Goal: Information Seeking & Learning: Compare options

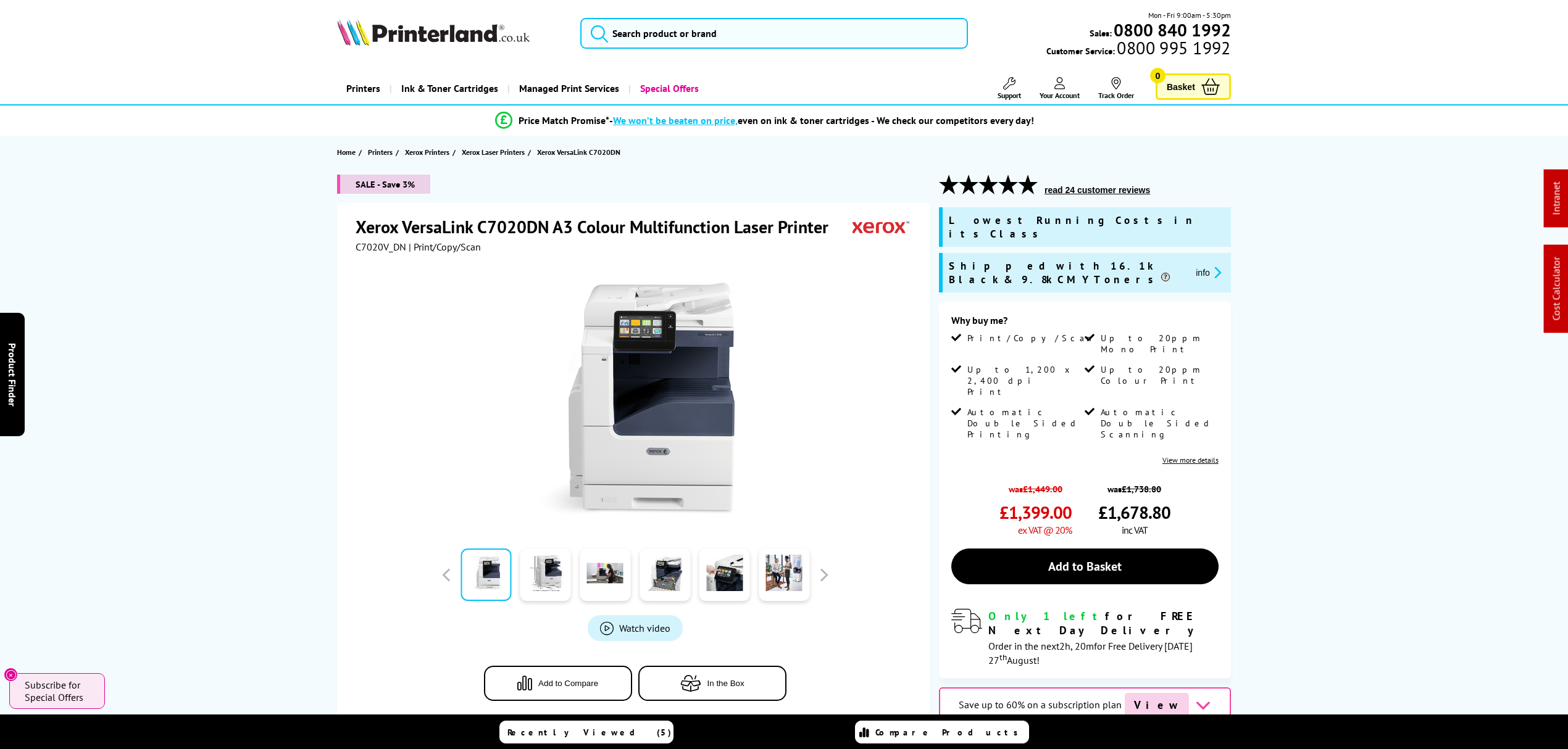
drag, startPoint x: 1003, startPoint y: 555, endPoint x: 934, endPoint y: 57, distance: 502.8
click at [925, 30] on input "search" at bounding box center [774, 33] width 388 height 31
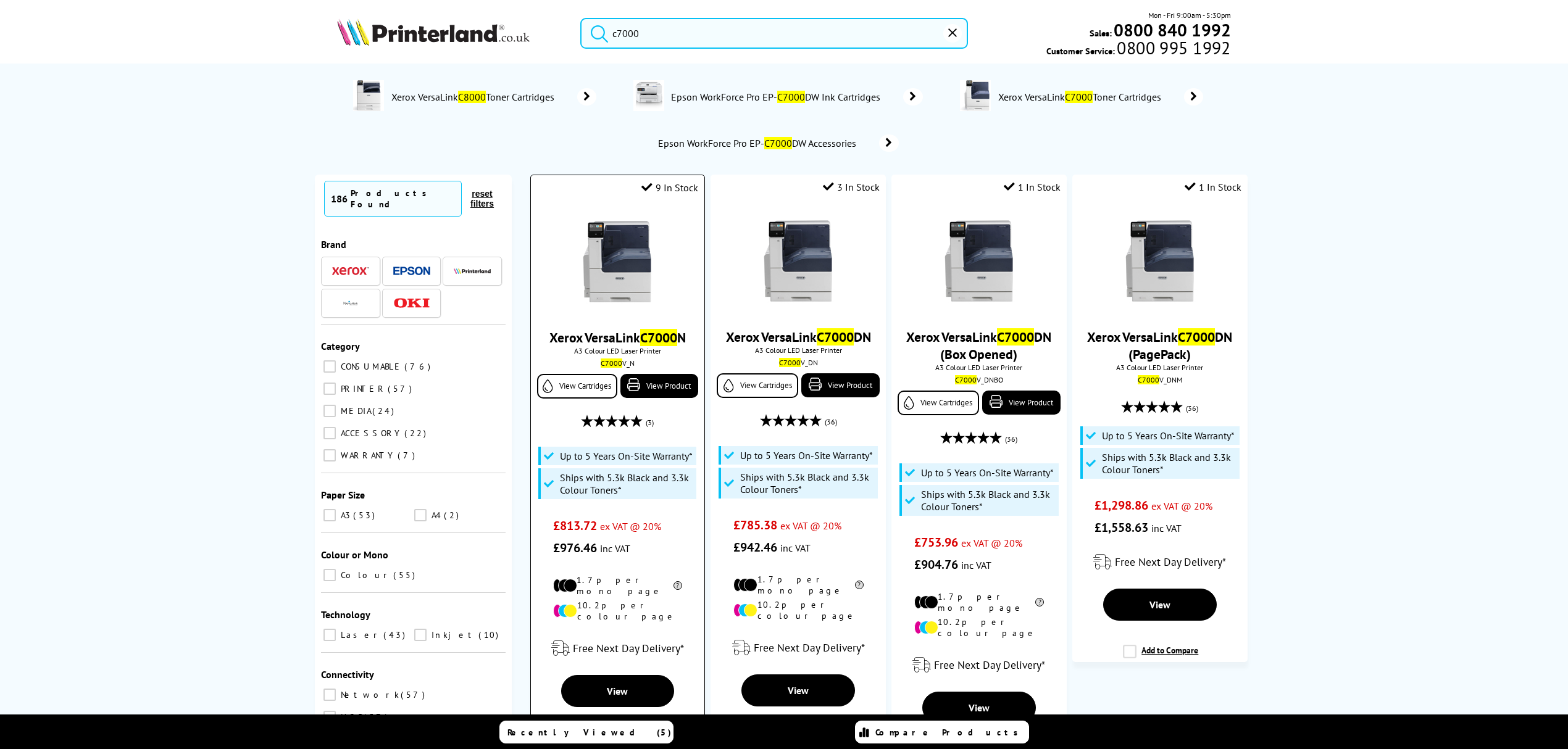
type input "c7000"
click at [605, 253] on img at bounding box center [617, 261] width 92 height 92
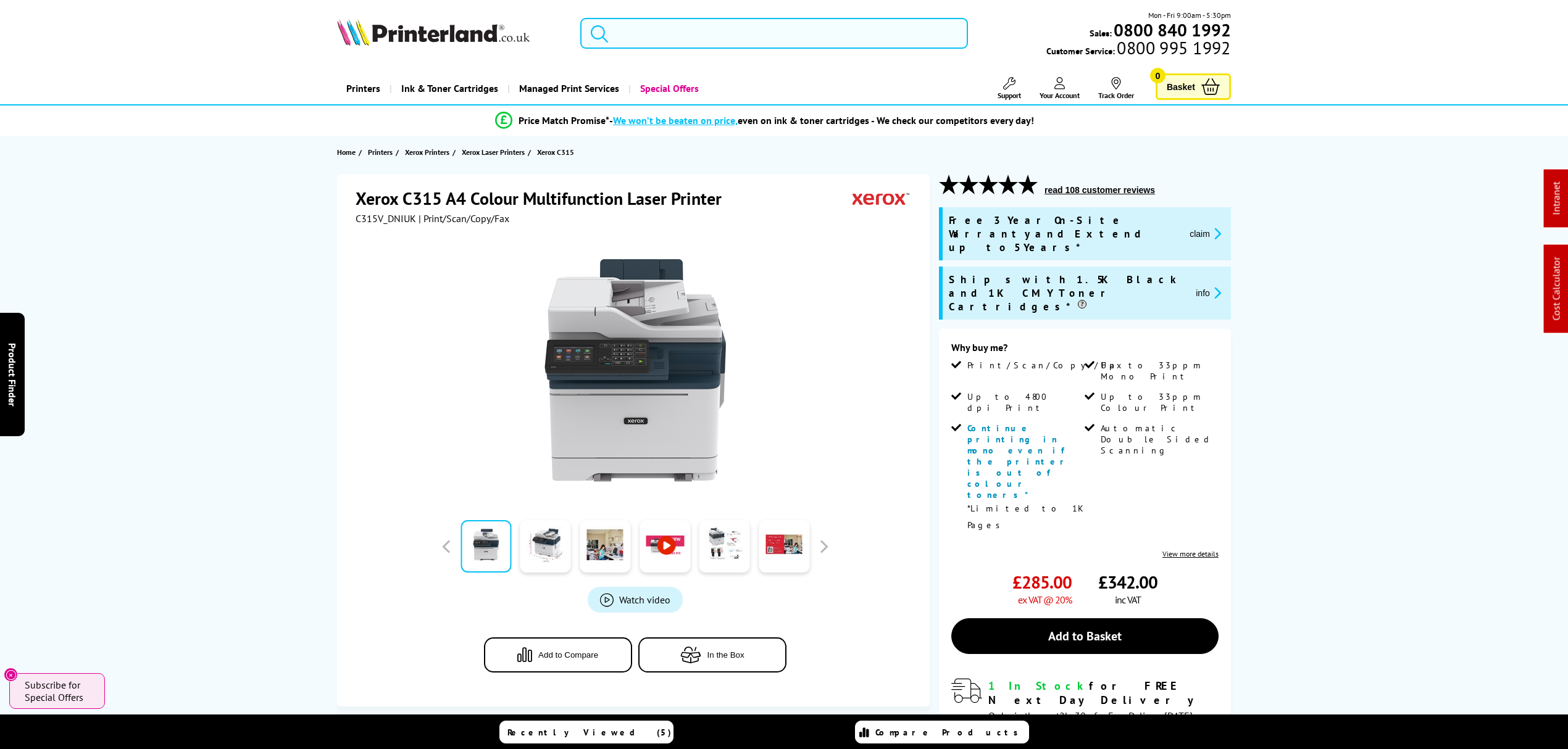
click at [813, 25] on input "search" at bounding box center [774, 33] width 388 height 31
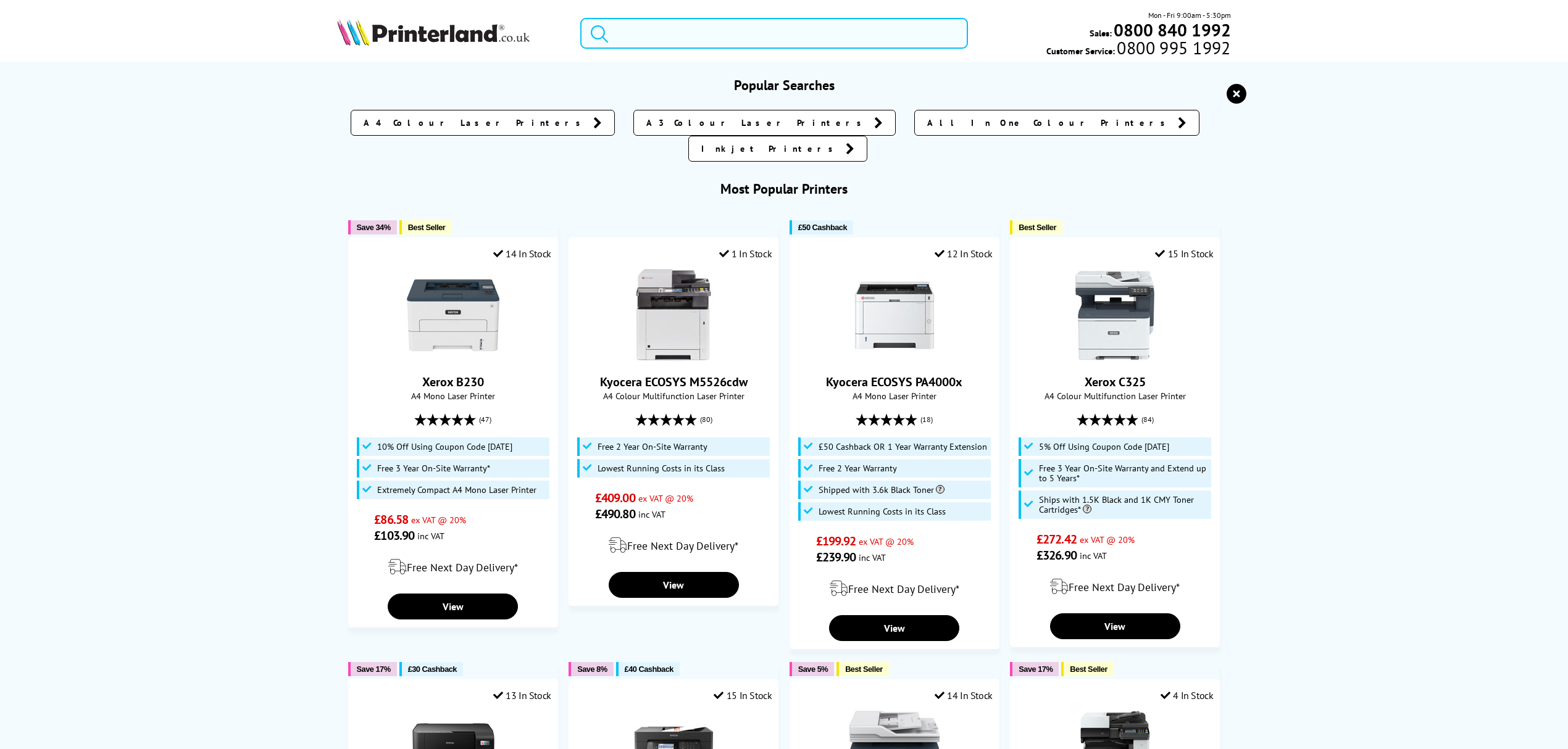
paste input "1102Z03NL0"
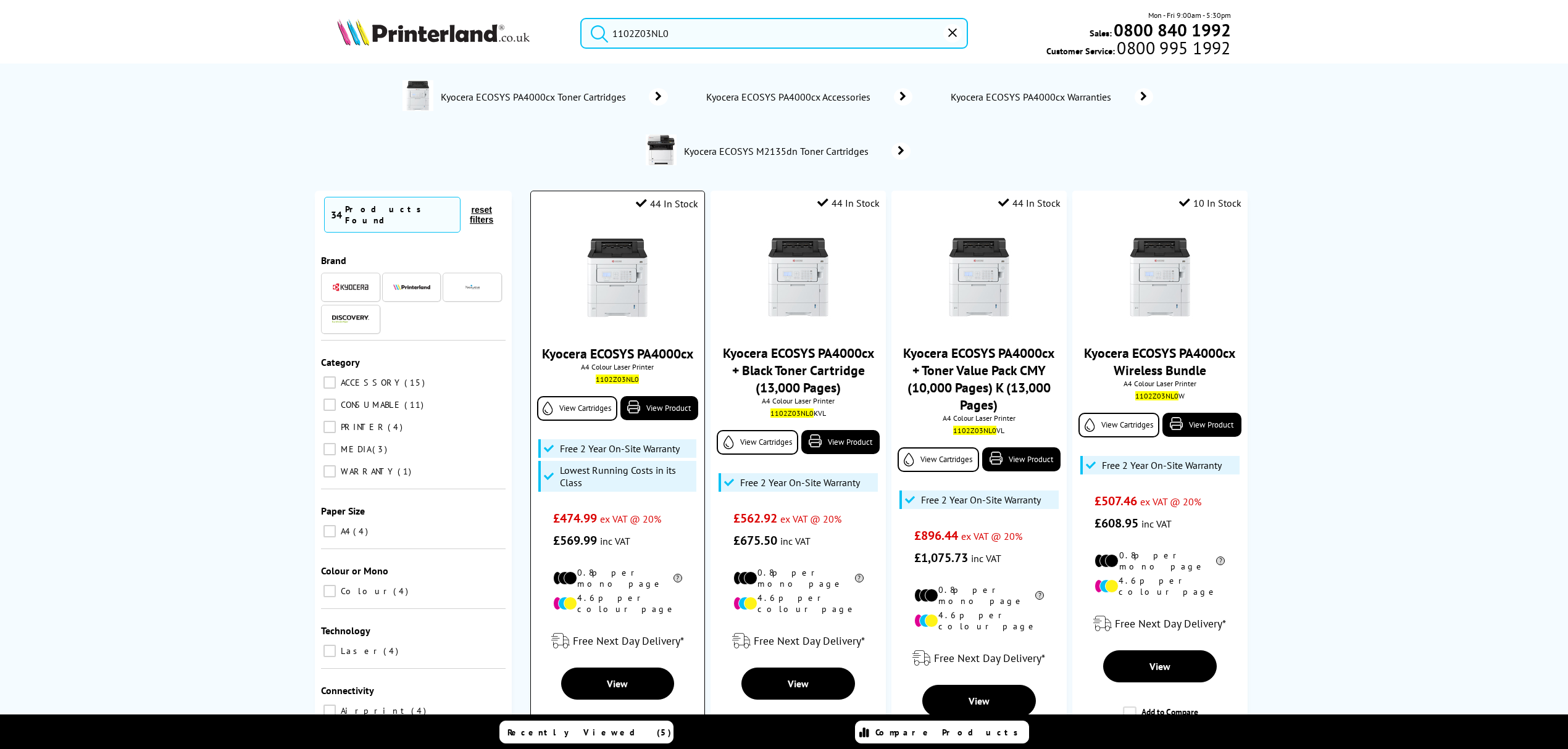
type input "1102Z03NL0"
click at [613, 291] on img at bounding box center [617, 277] width 92 height 92
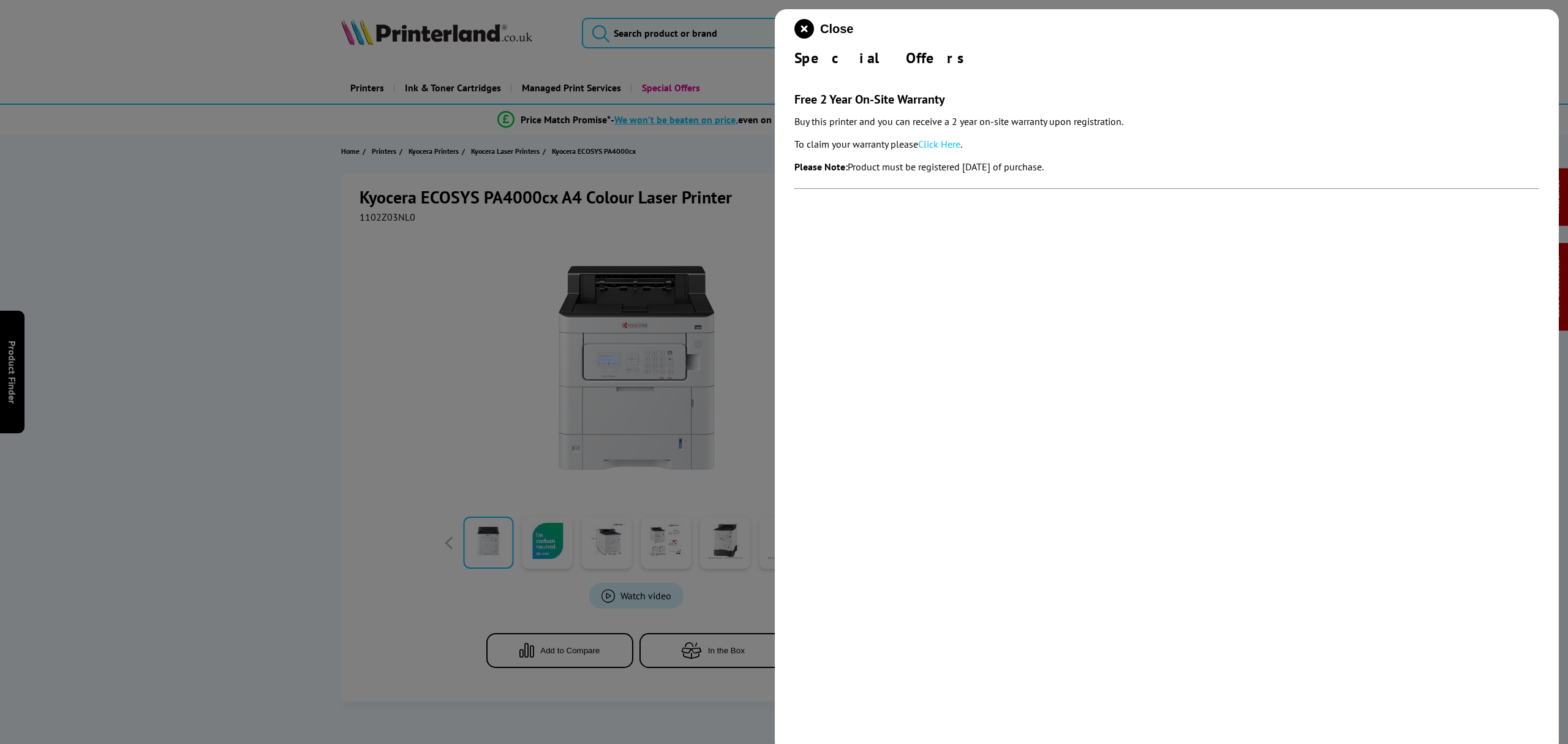
drag, startPoint x: 1101, startPoint y: 163, endPoint x: 791, endPoint y: 104, distance: 315.6
click at [791, 104] on div "Close Special Offers Free 2 Year On-Site Warranty Buy this printer and you can …" at bounding box center [1167, 381] width 784 height 744
copy section "Free 2 Year On-Site Warranty Buy this printer and you can receive a 2 year on-s…"
click at [804, 26] on icon "close modal" at bounding box center [805, 29] width 20 height 20
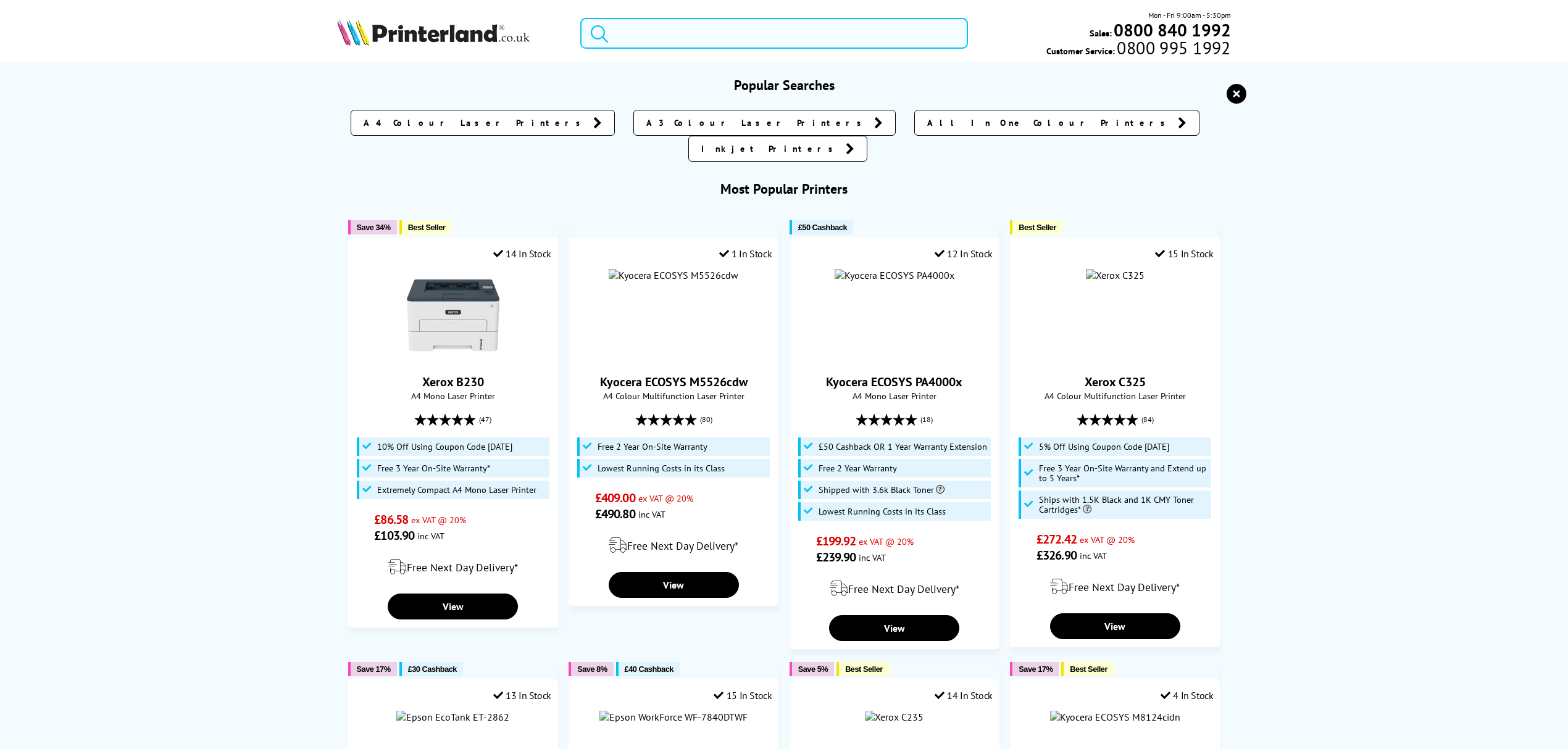
click at [725, 24] on input "search" at bounding box center [774, 33] width 388 height 31
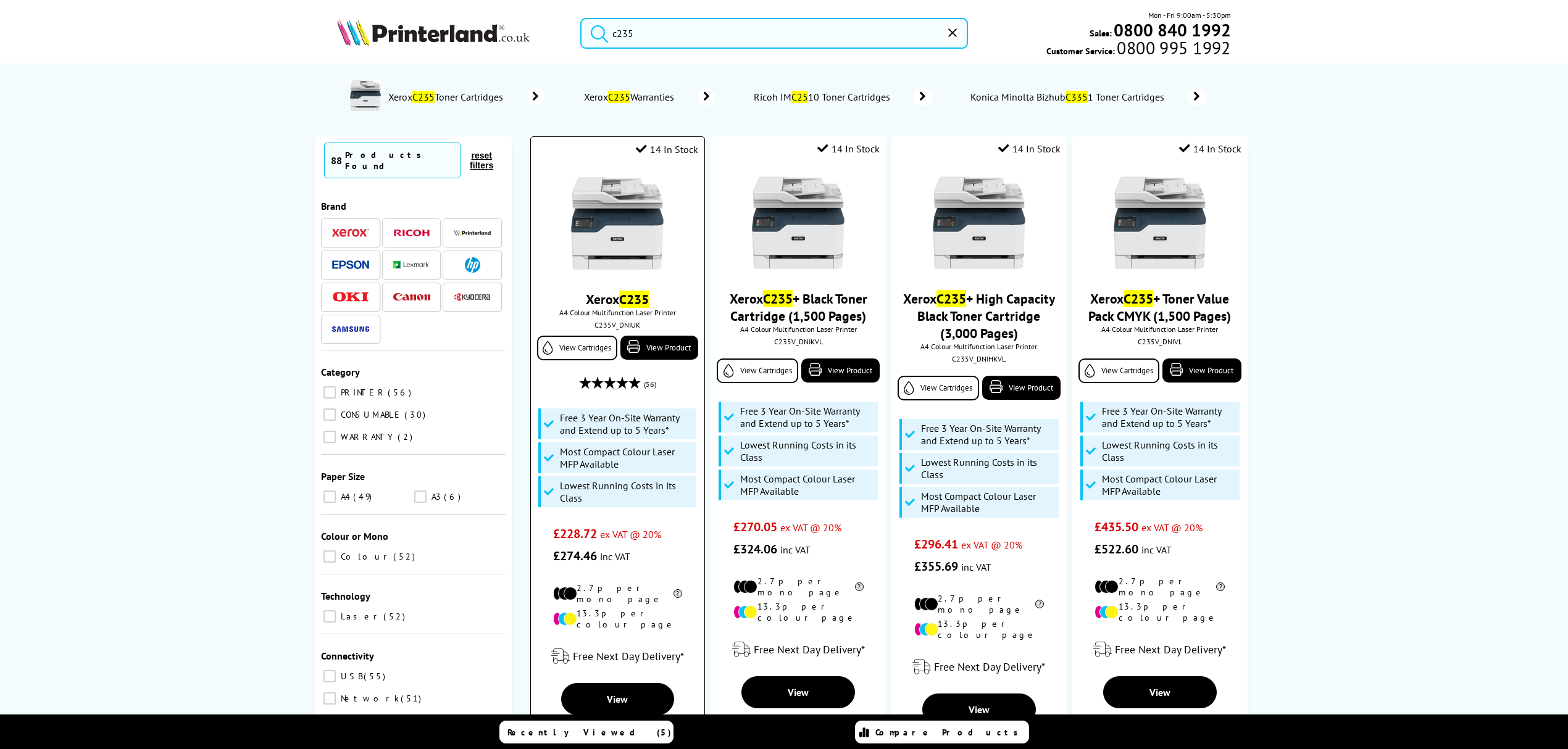
type input "c235"
click at [633, 270] on img at bounding box center [617, 223] width 92 height 92
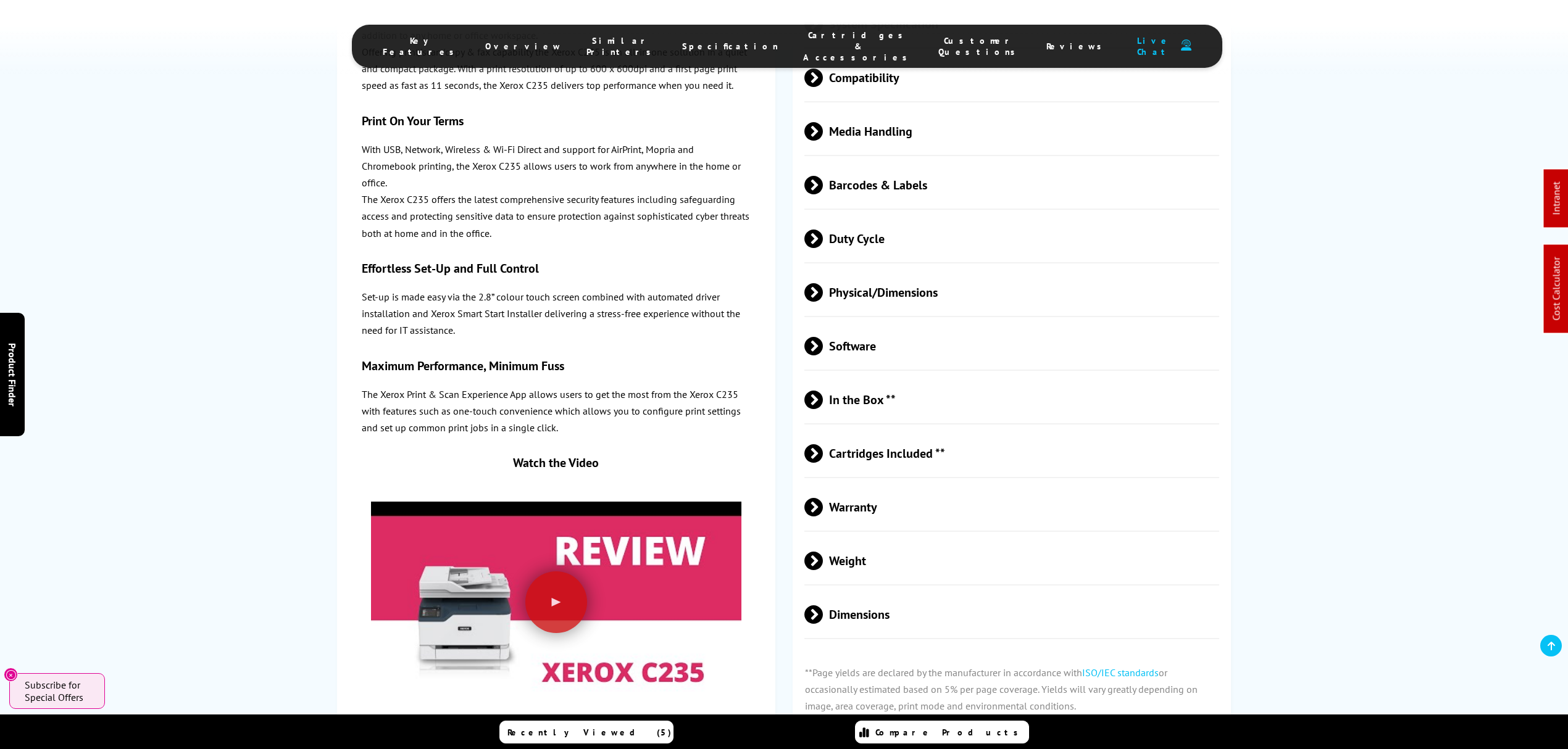
scroll to position [4687, 0]
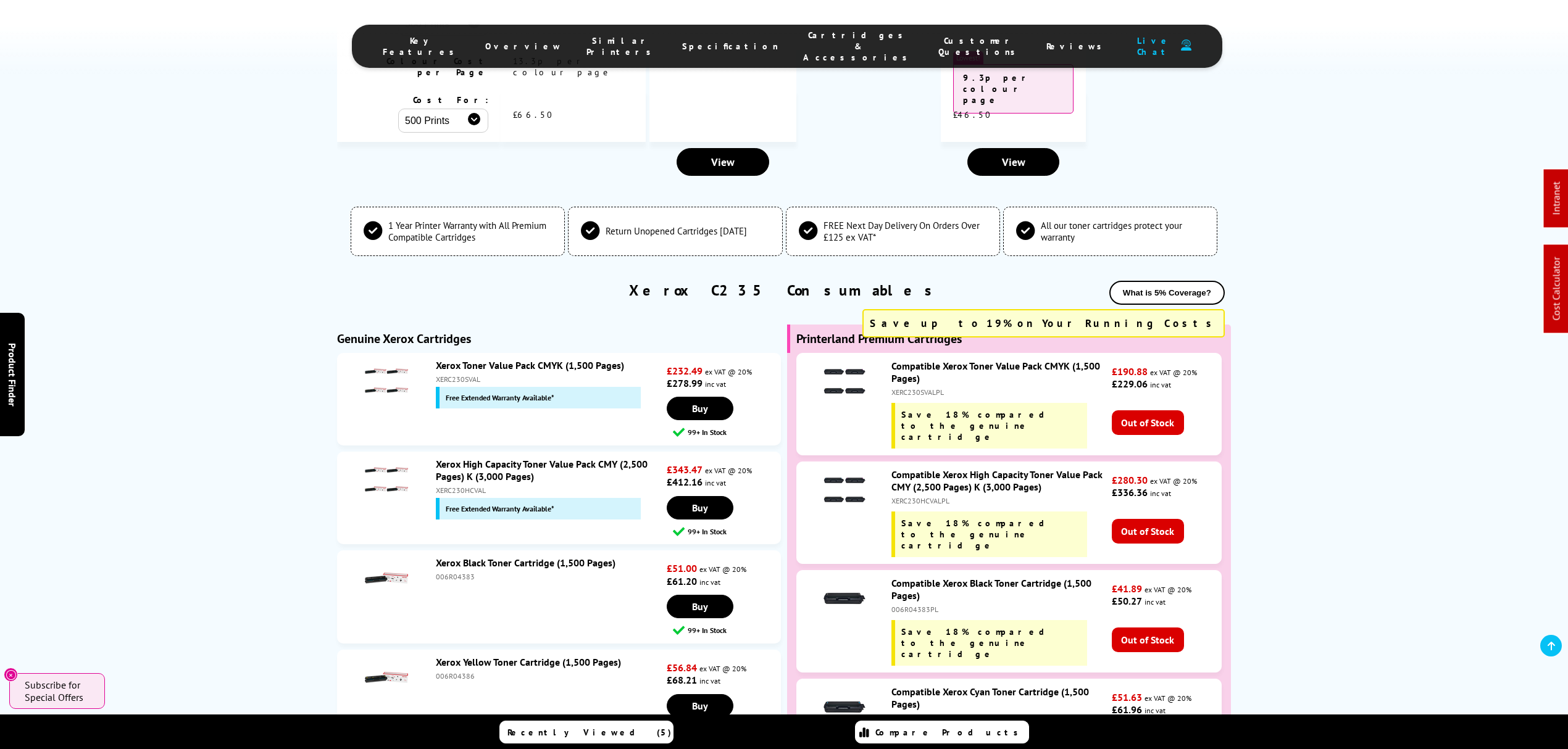
click at [452, 486] on div "XERC230HCVAL" at bounding box center [550, 490] width 228 height 9
copy div "XERC230HCVAL"
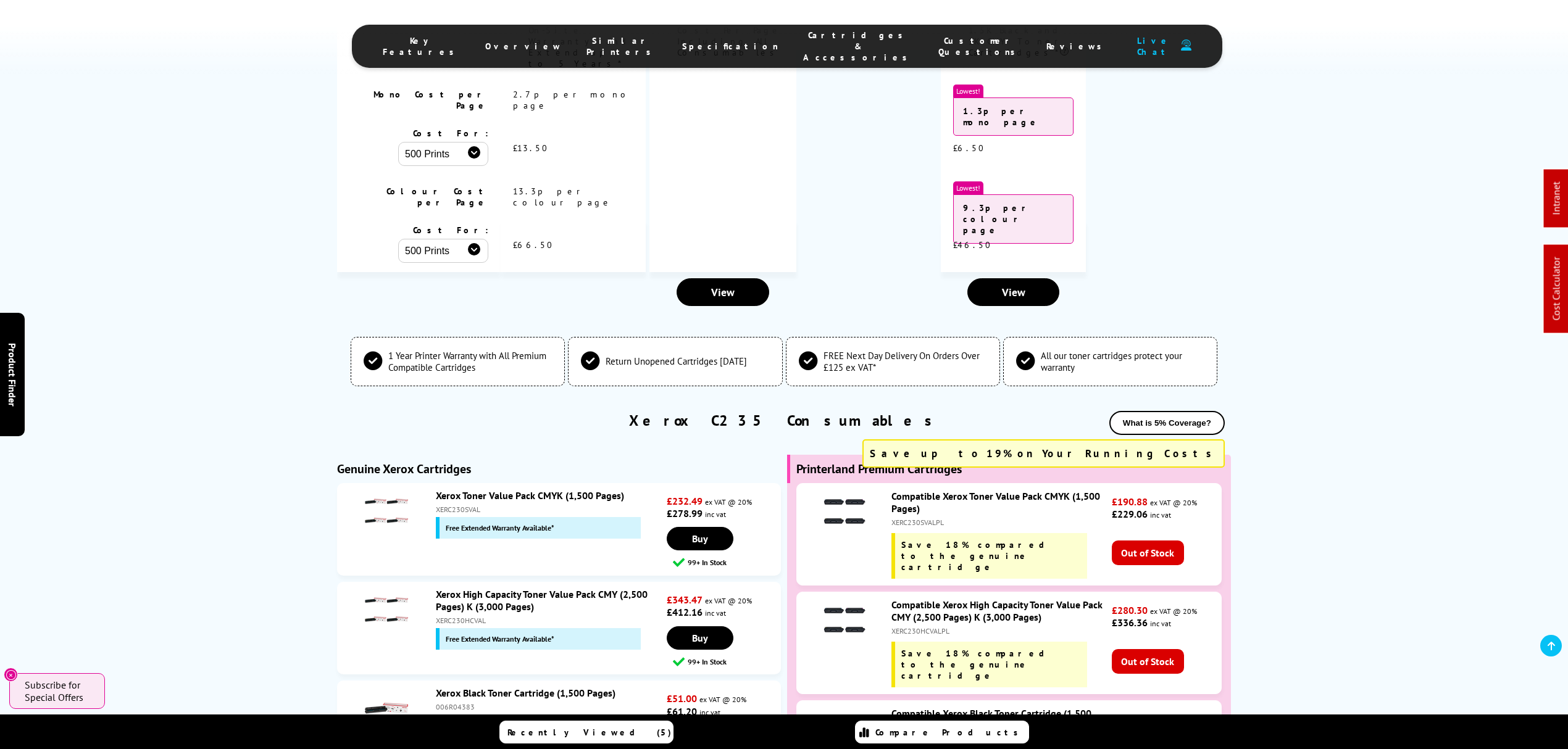
scroll to position [0, 0]
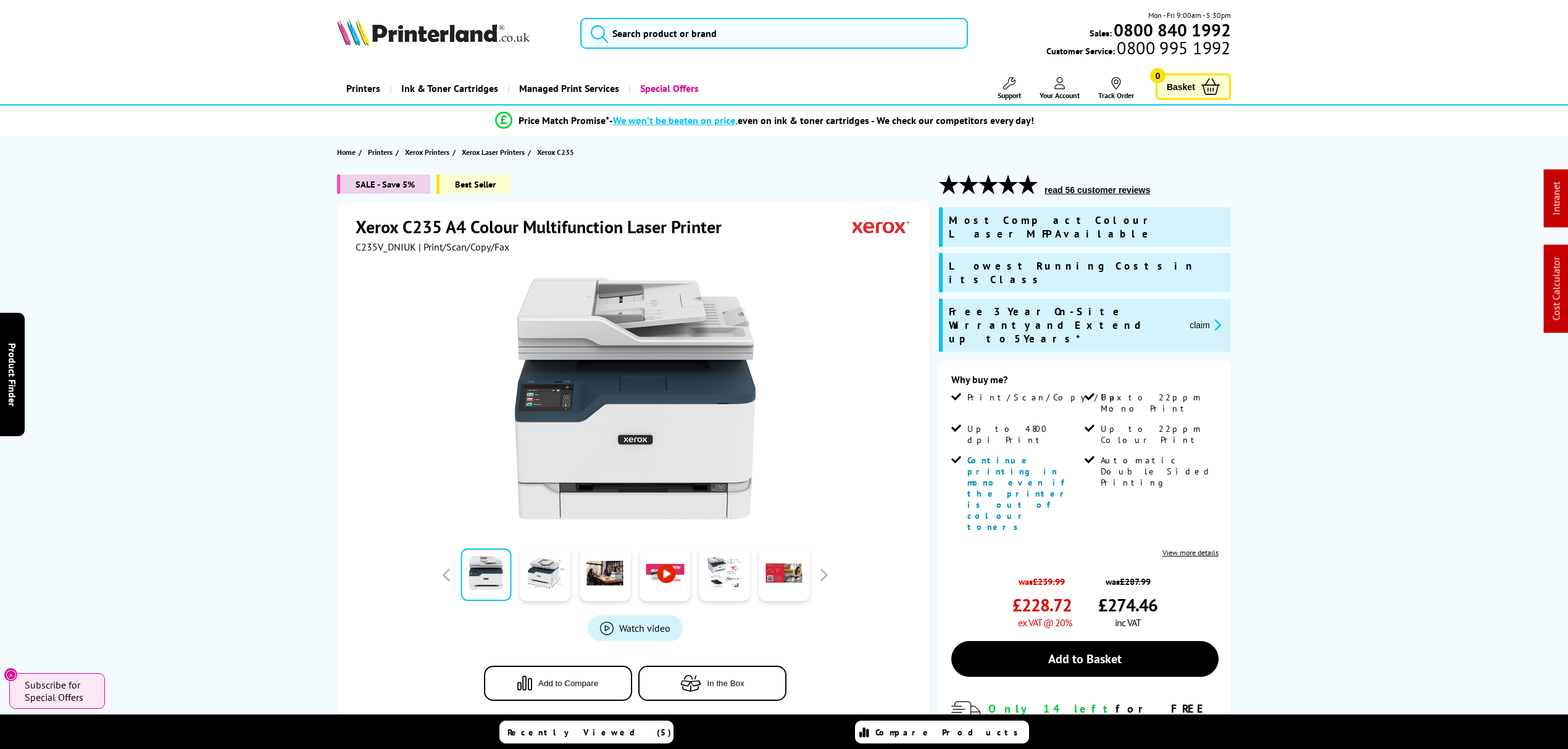
drag, startPoint x: 496, startPoint y: 549, endPoint x: 337, endPoint y: 112, distance: 465.0
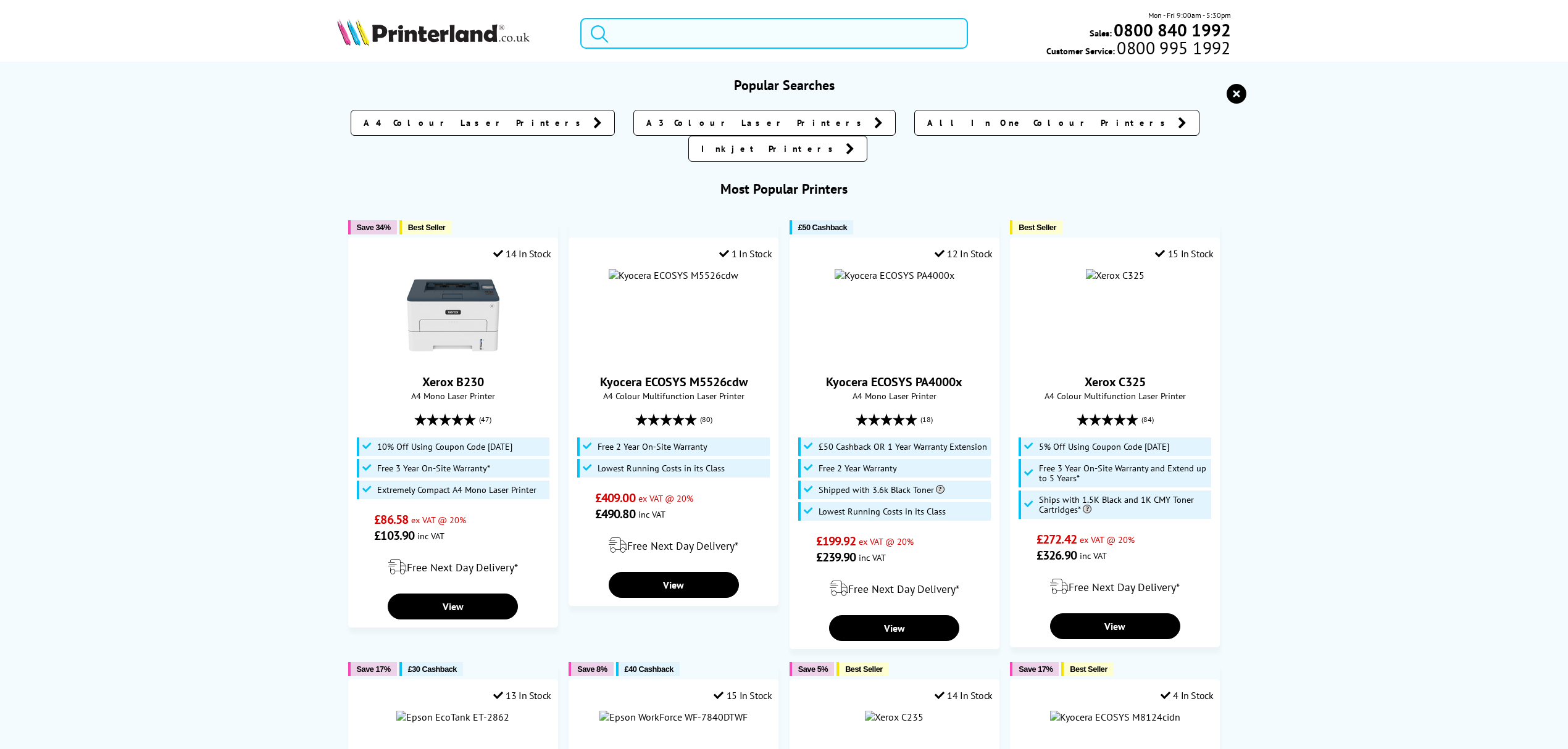
click at [672, 34] on input "search" at bounding box center [774, 33] width 388 height 31
paste input "CX431"
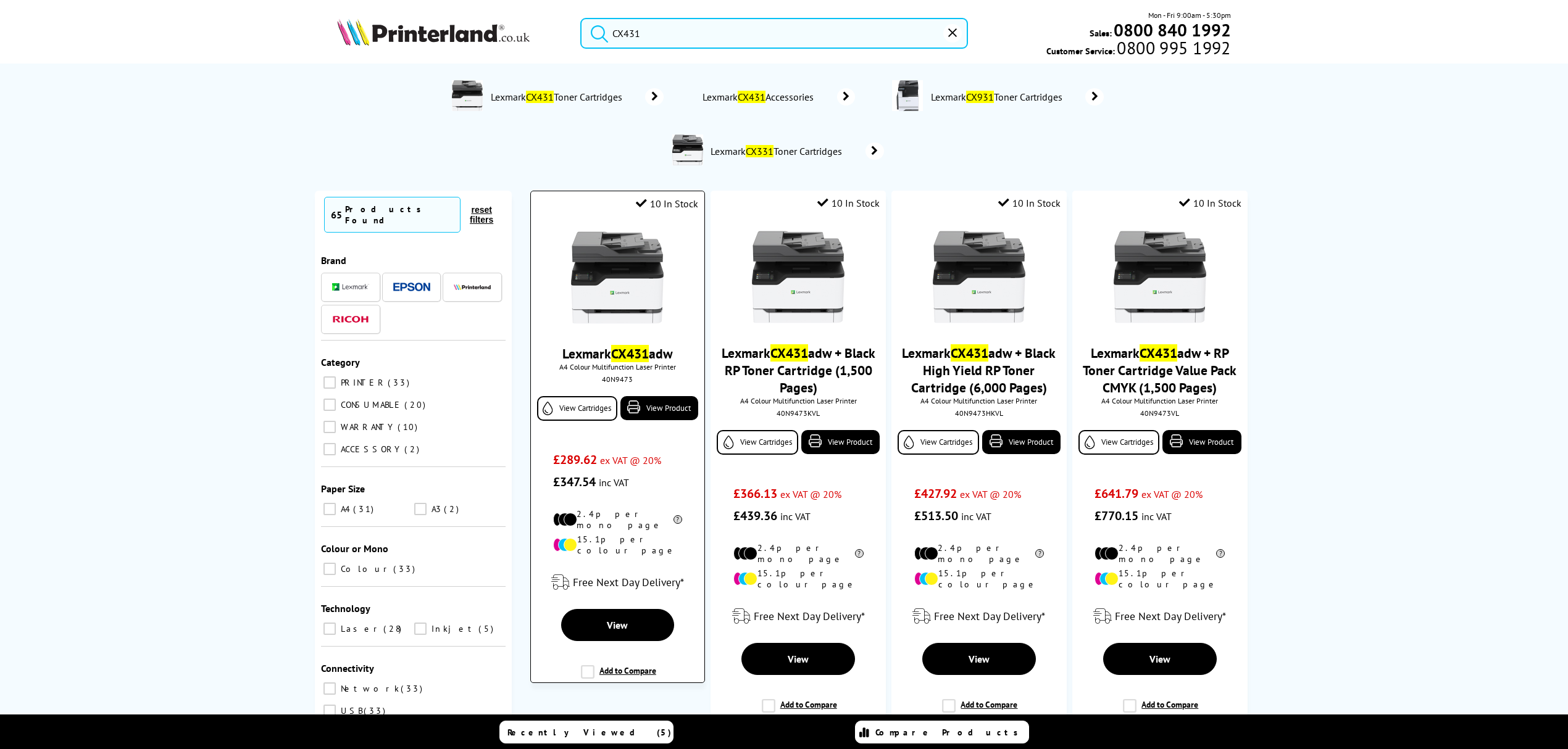
type input "CX431"
click at [638, 255] on img at bounding box center [617, 277] width 92 height 92
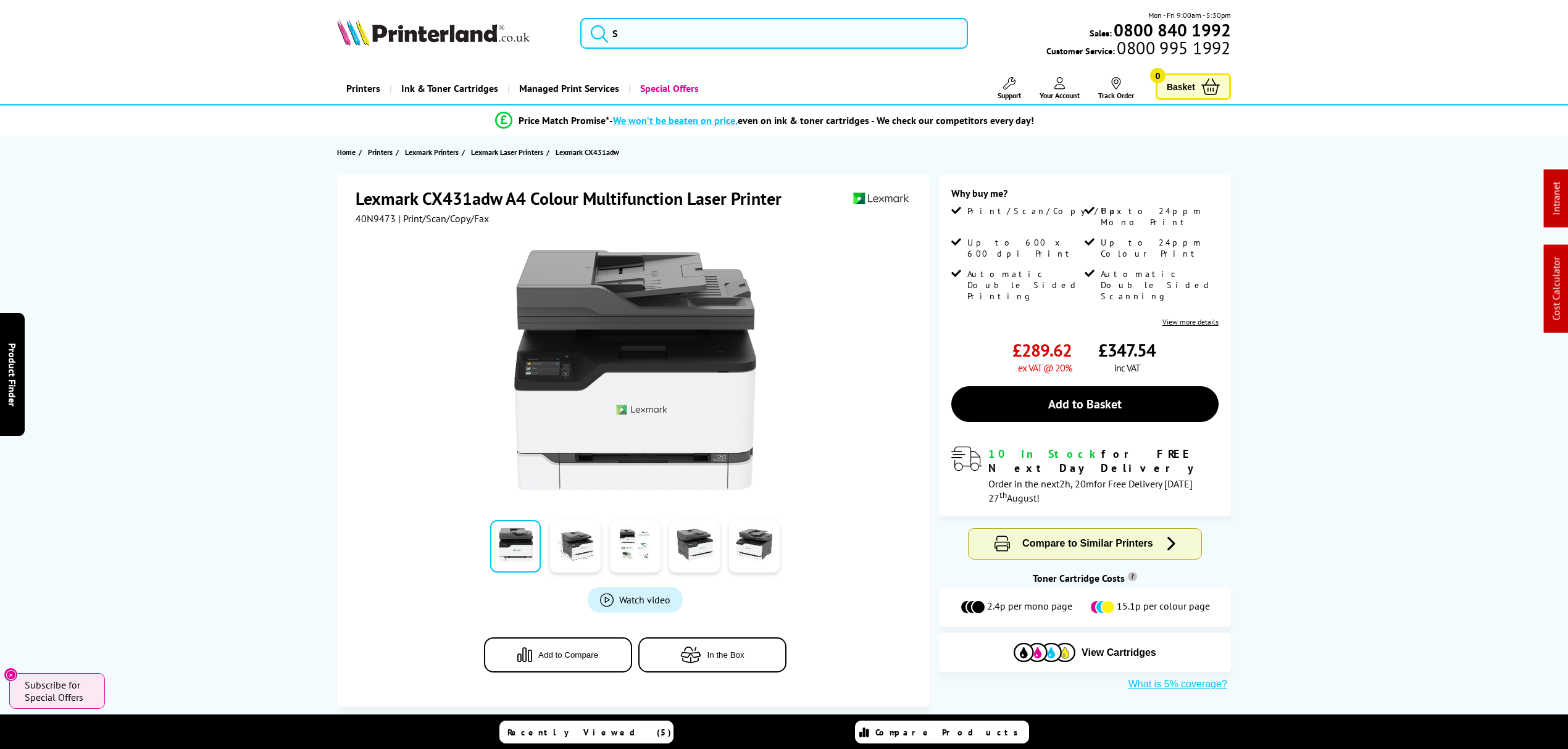
drag, startPoint x: 794, startPoint y: 574, endPoint x: 711, endPoint y: 97, distance: 484.2
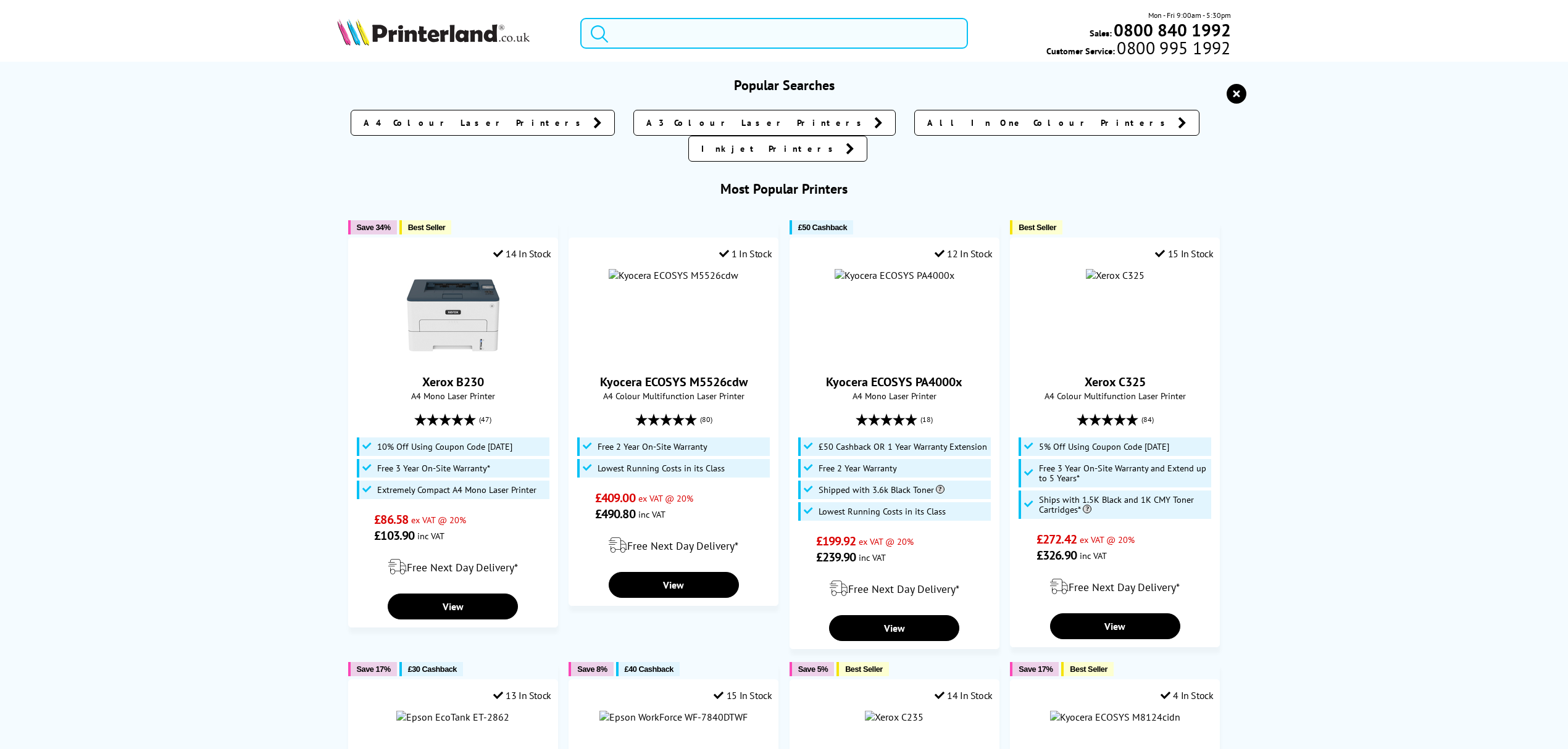
click at [720, 29] on input "search" at bounding box center [774, 33] width 388 height 31
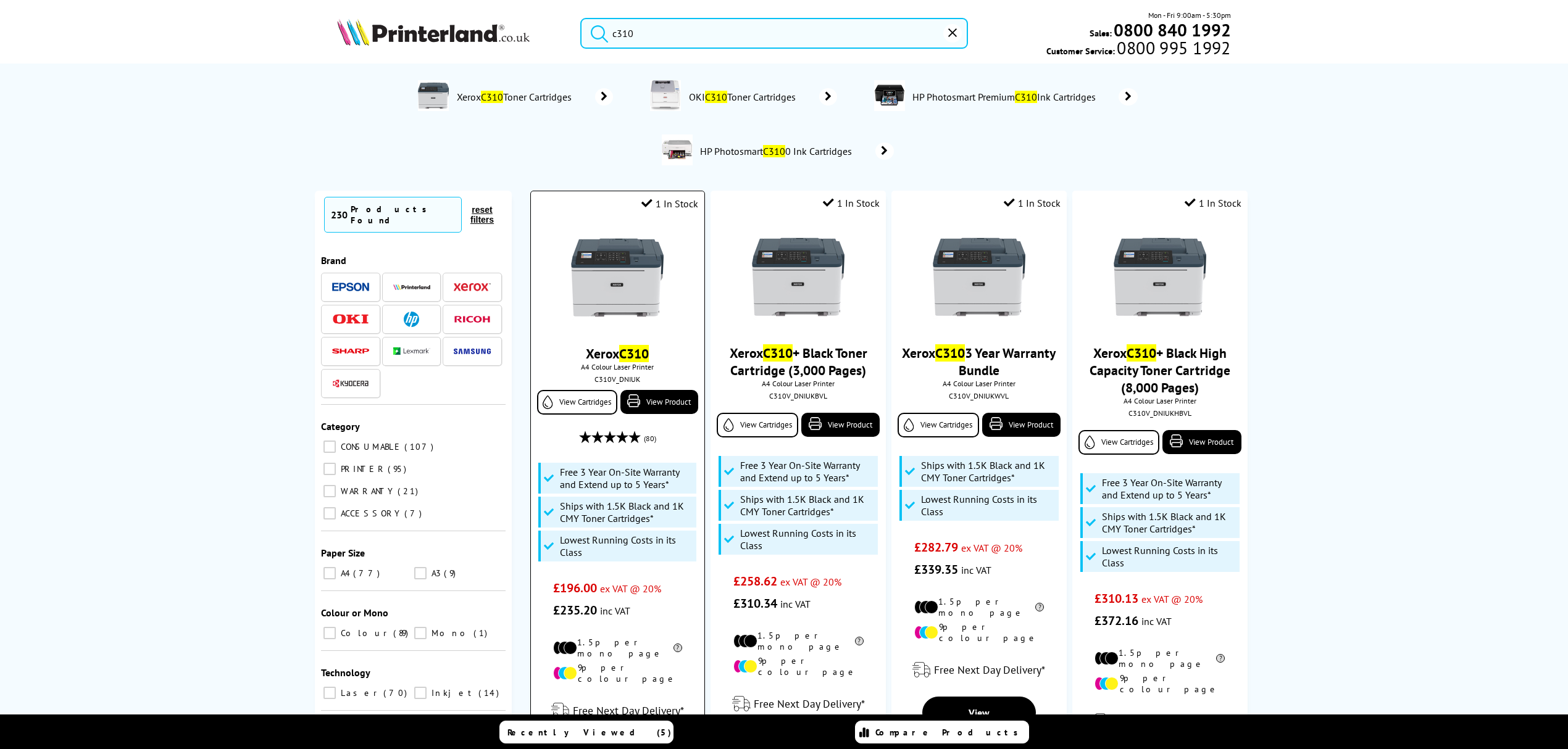
type input "c310"
click at [620, 275] on img at bounding box center [617, 277] width 92 height 92
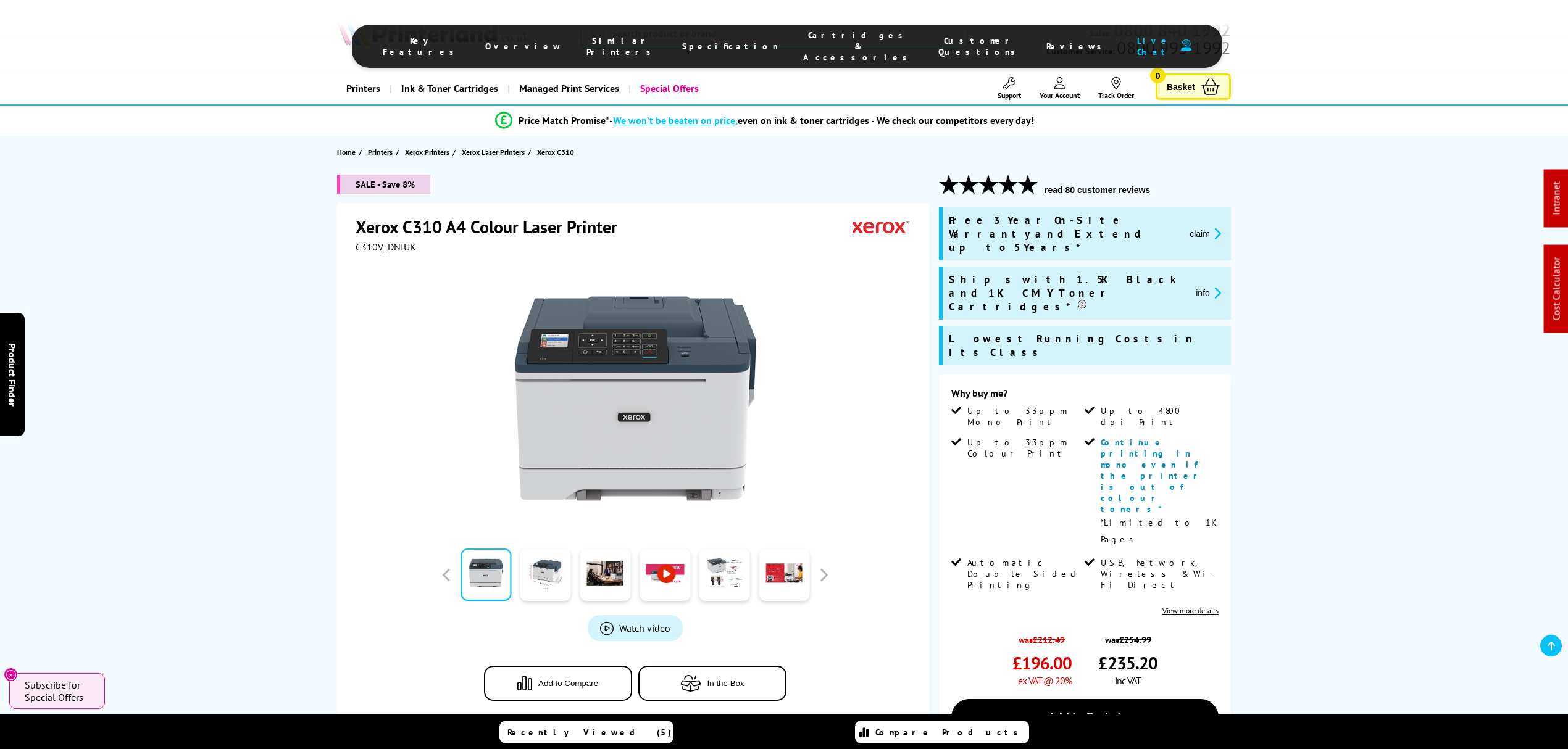
drag, startPoint x: 828, startPoint y: 502, endPoint x: 811, endPoint y: 29, distance: 473.3
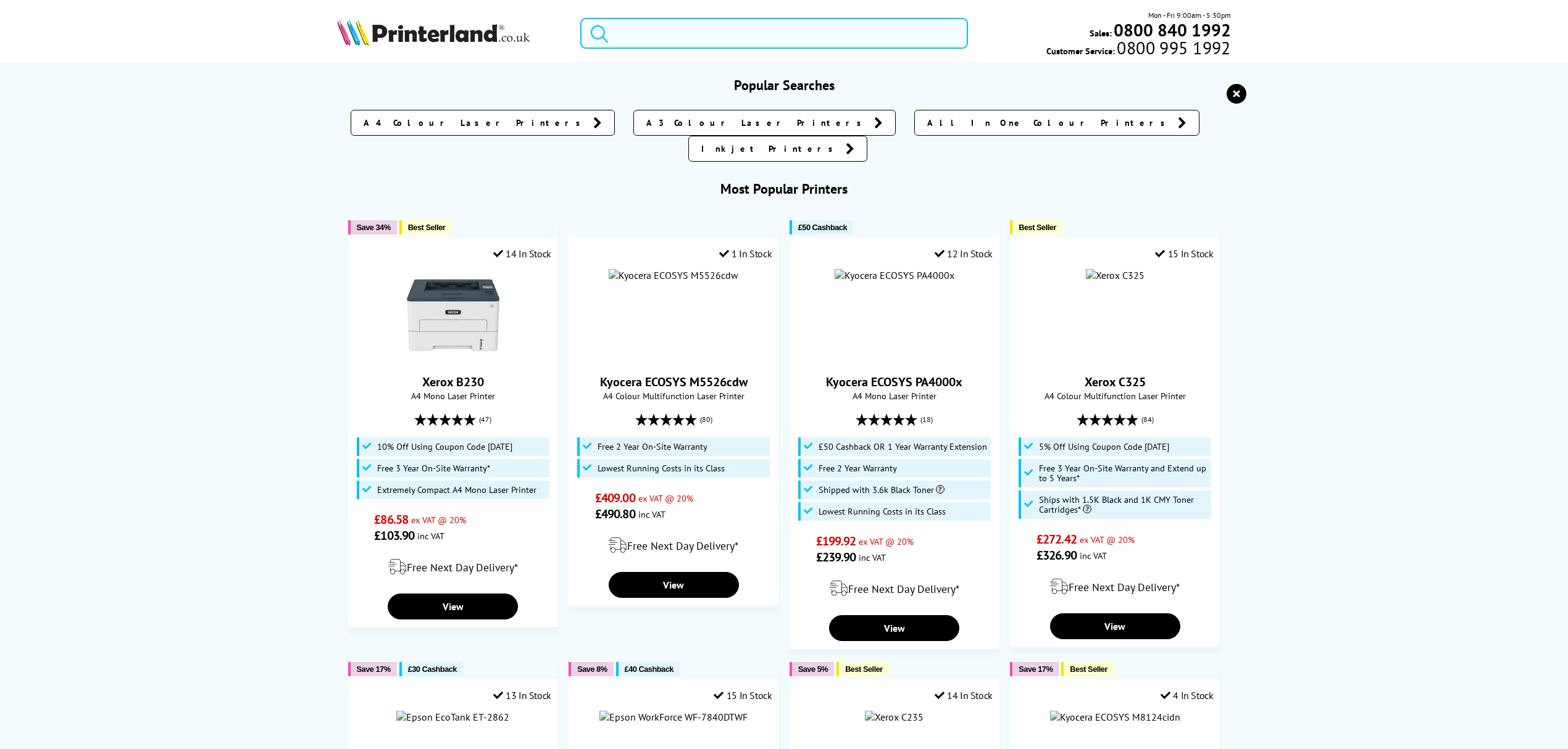
click at [811, 29] on input "search" at bounding box center [774, 33] width 388 height 31
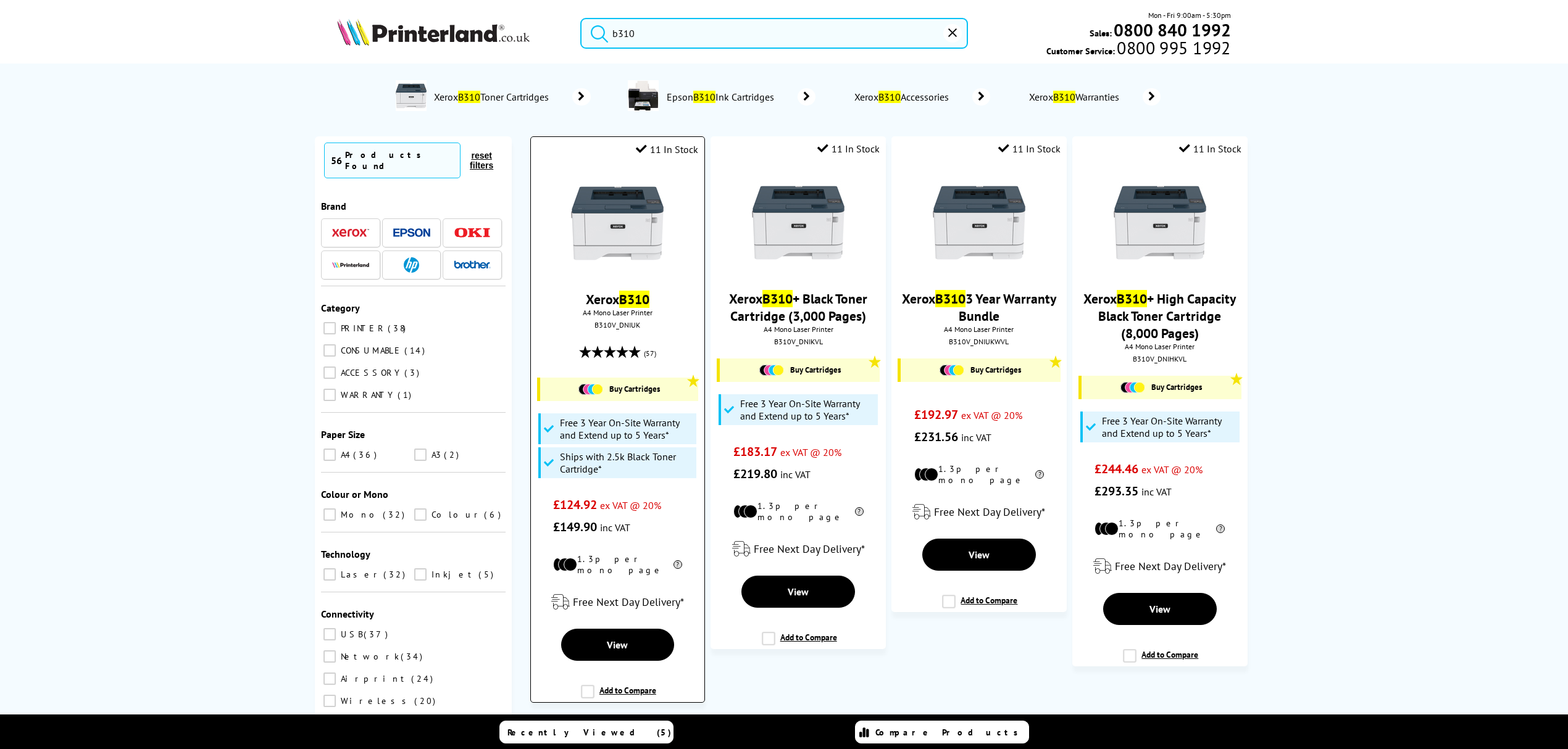
type input "b310"
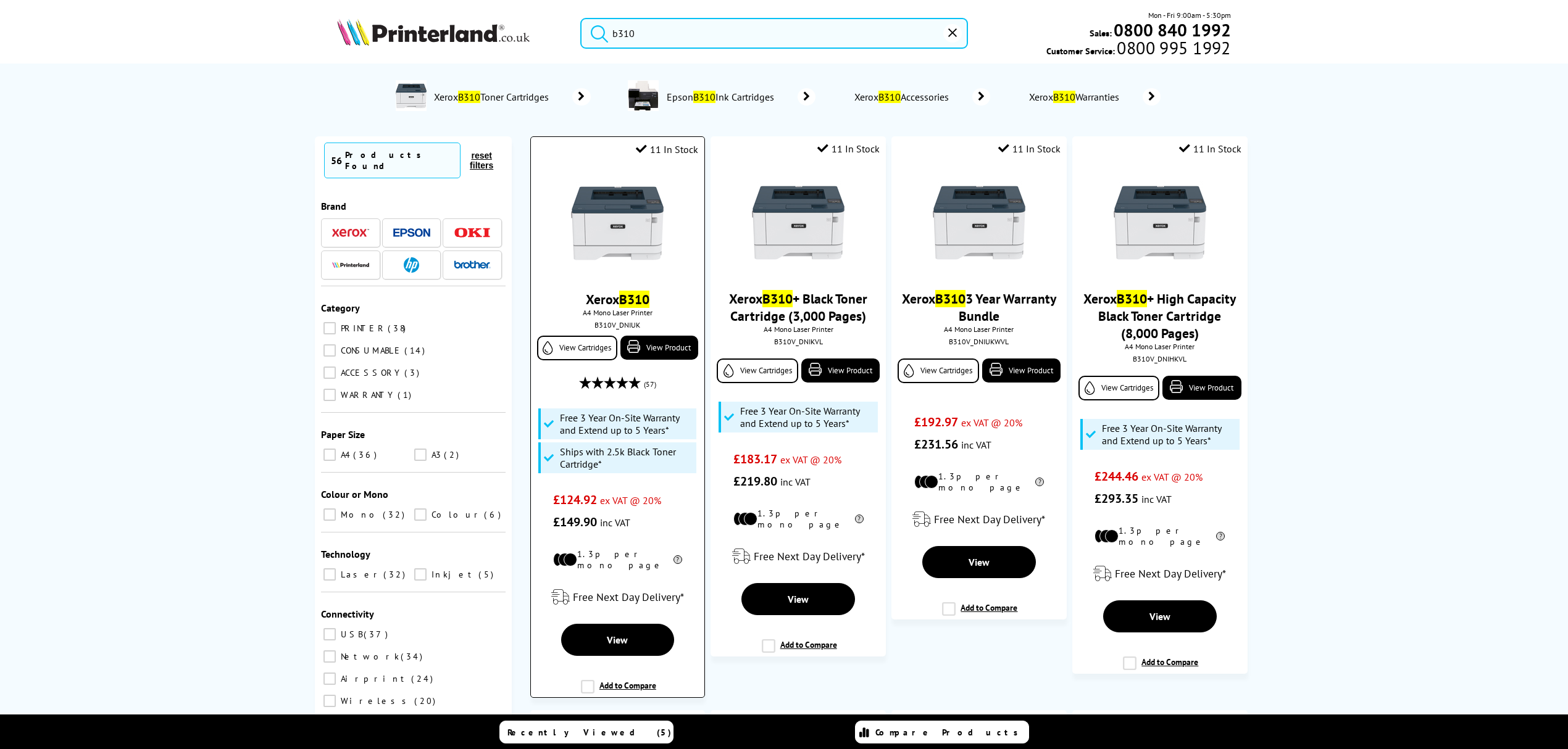
click at [658, 223] on img at bounding box center [617, 223] width 92 height 92
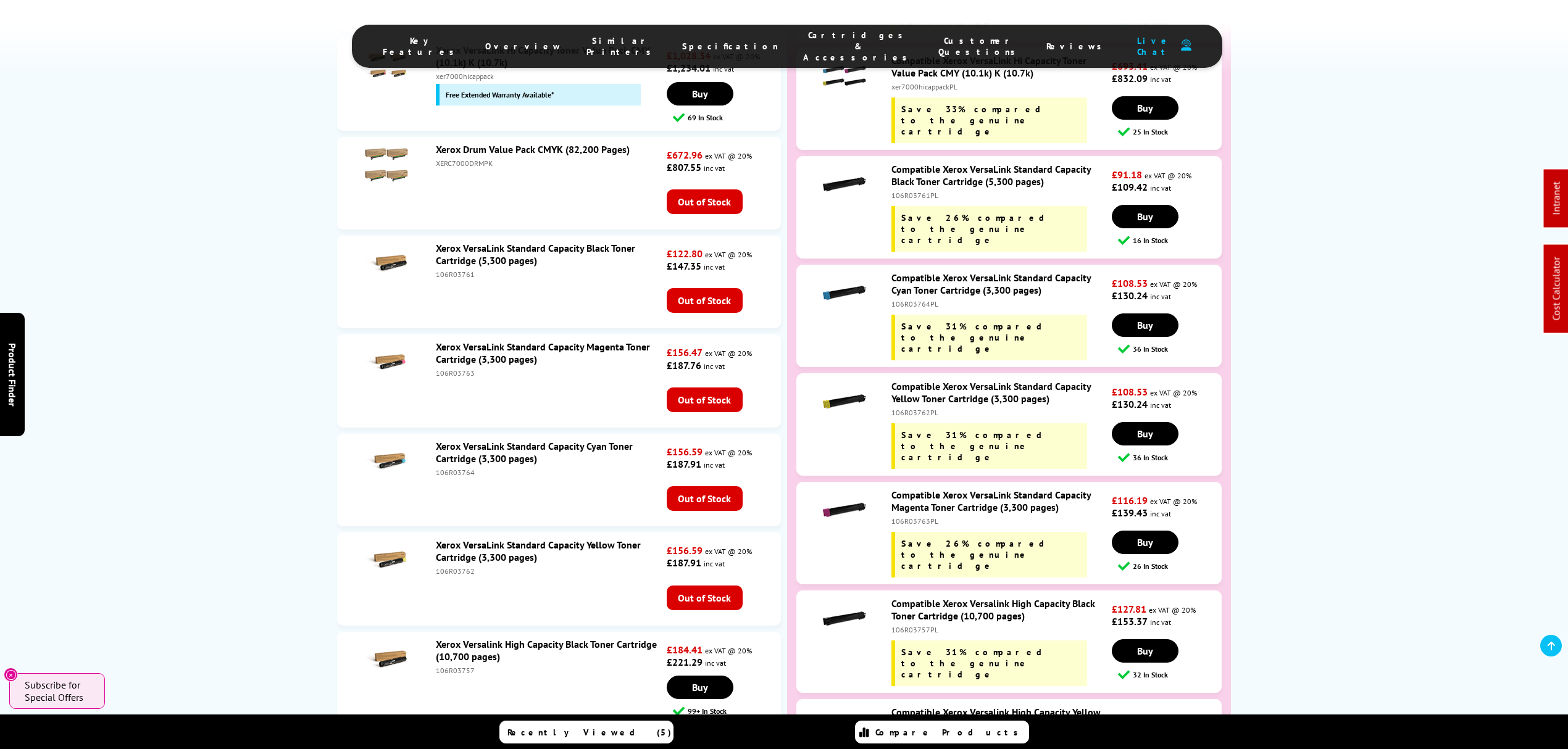
scroll to position [3838, 0]
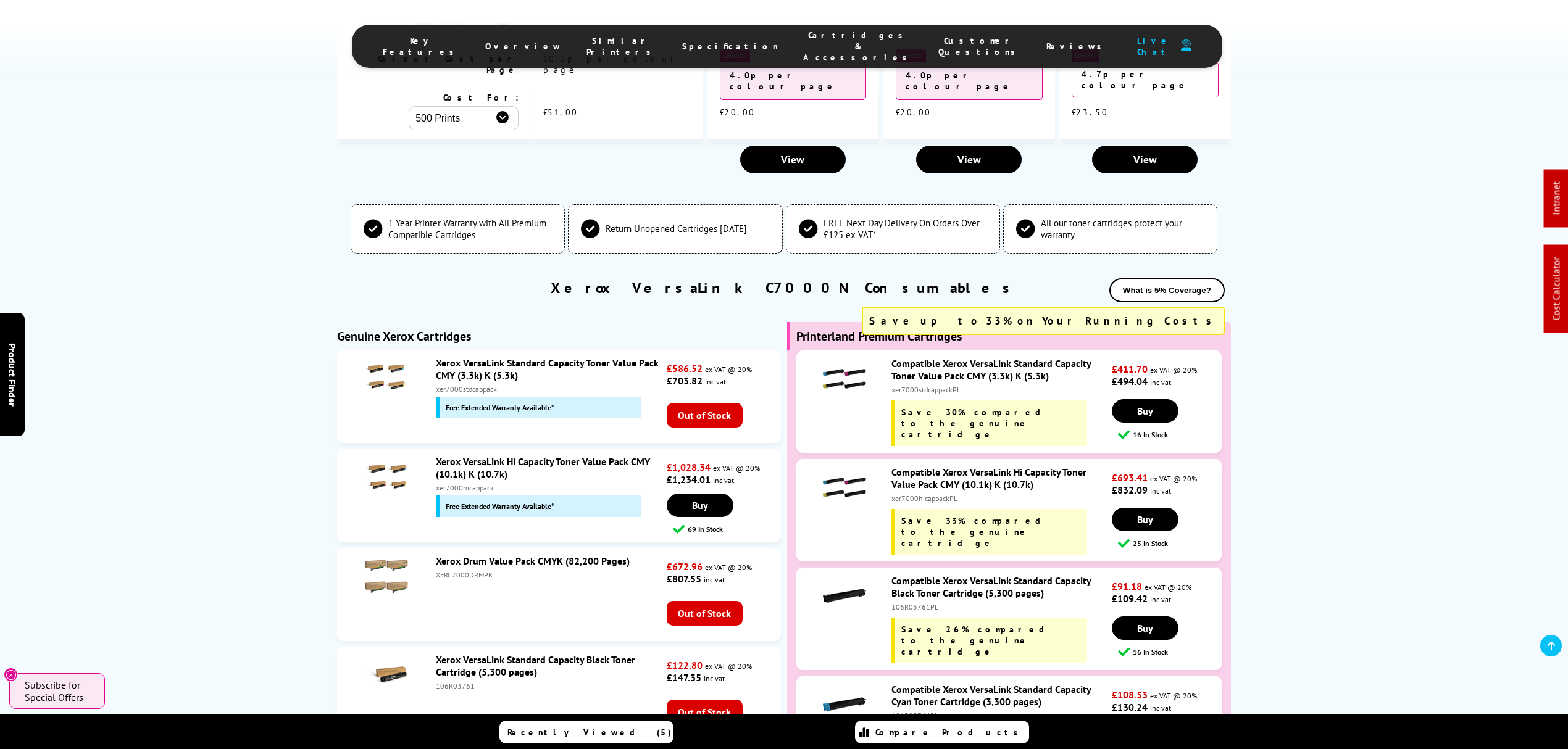
click at [927, 466] on div "Compatible Xerox VersaLink Hi Capacity Toner Value Pack CMY (10.1k) K (10.7k) x…" at bounding box center [998, 510] width 227 height 89
copy div "xer7000hicappackPL"
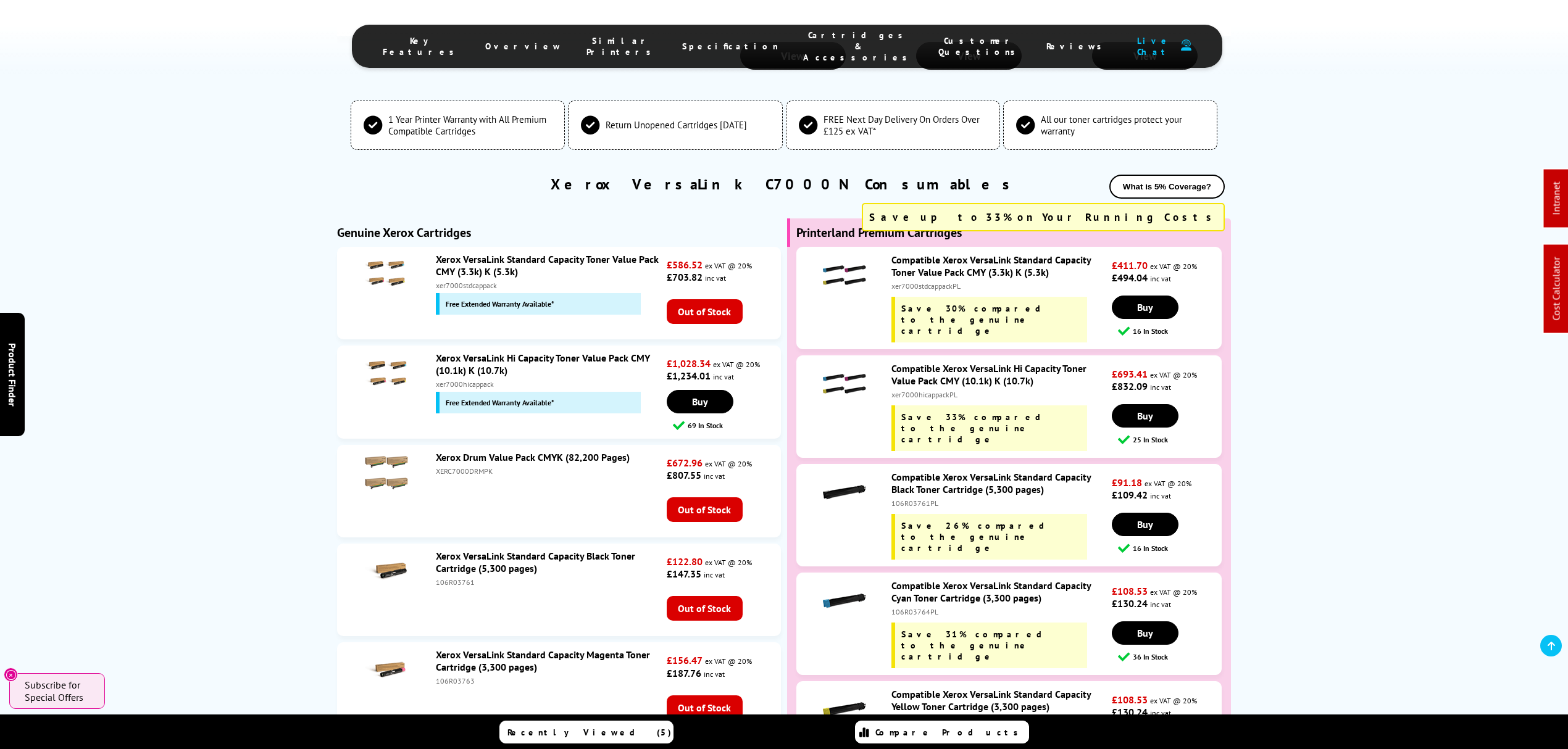
scroll to position [4414, 0]
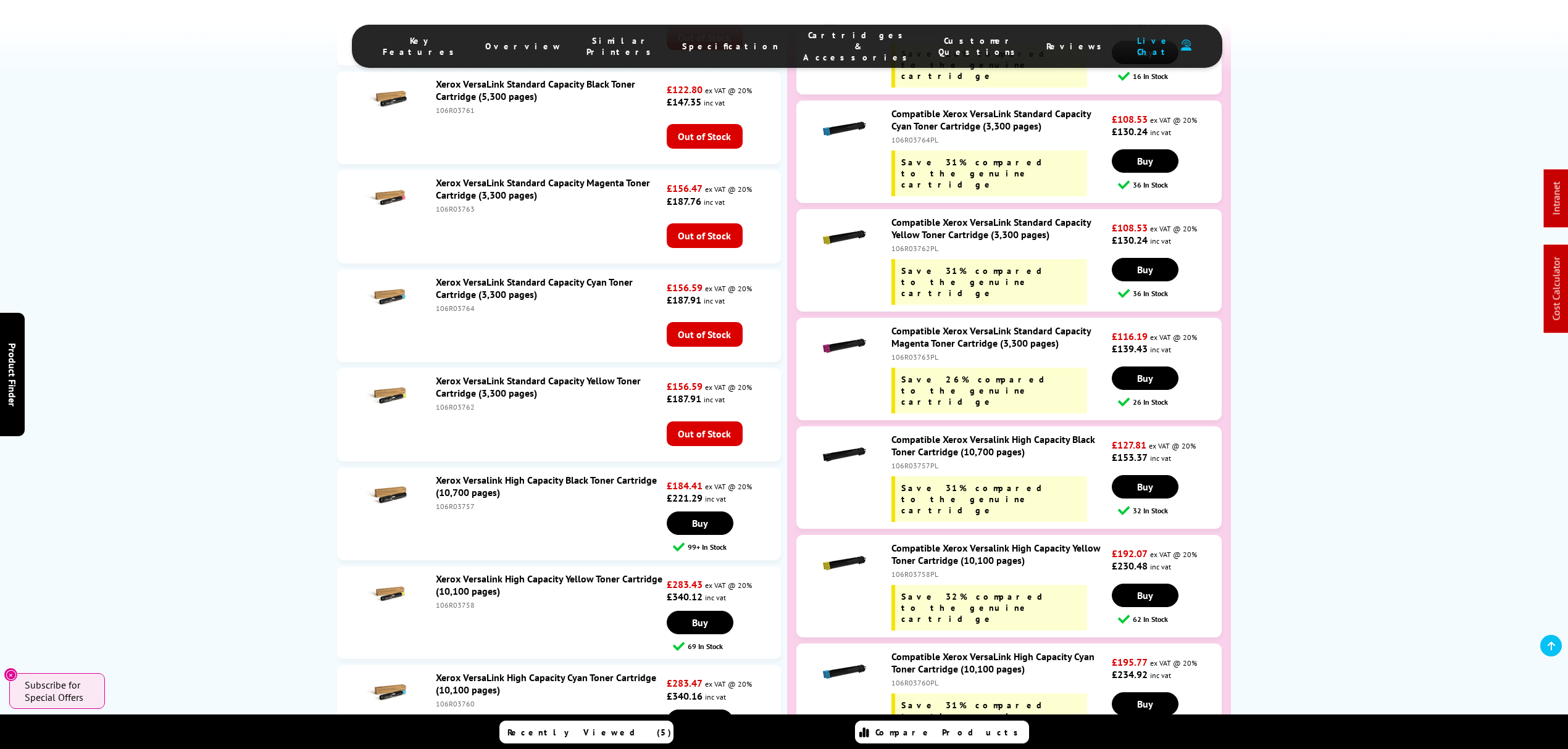
click at [924, 461] on div "106R03757PL" at bounding box center [1000, 465] width 218 height 9
click at [923, 461] on div "106R03757PL" at bounding box center [1000, 465] width 218 height 9
copy div "106R03757PL"
click at [914, 678] on div "106R03760PL" at bounding box center [1000, 682] width 218 height 9
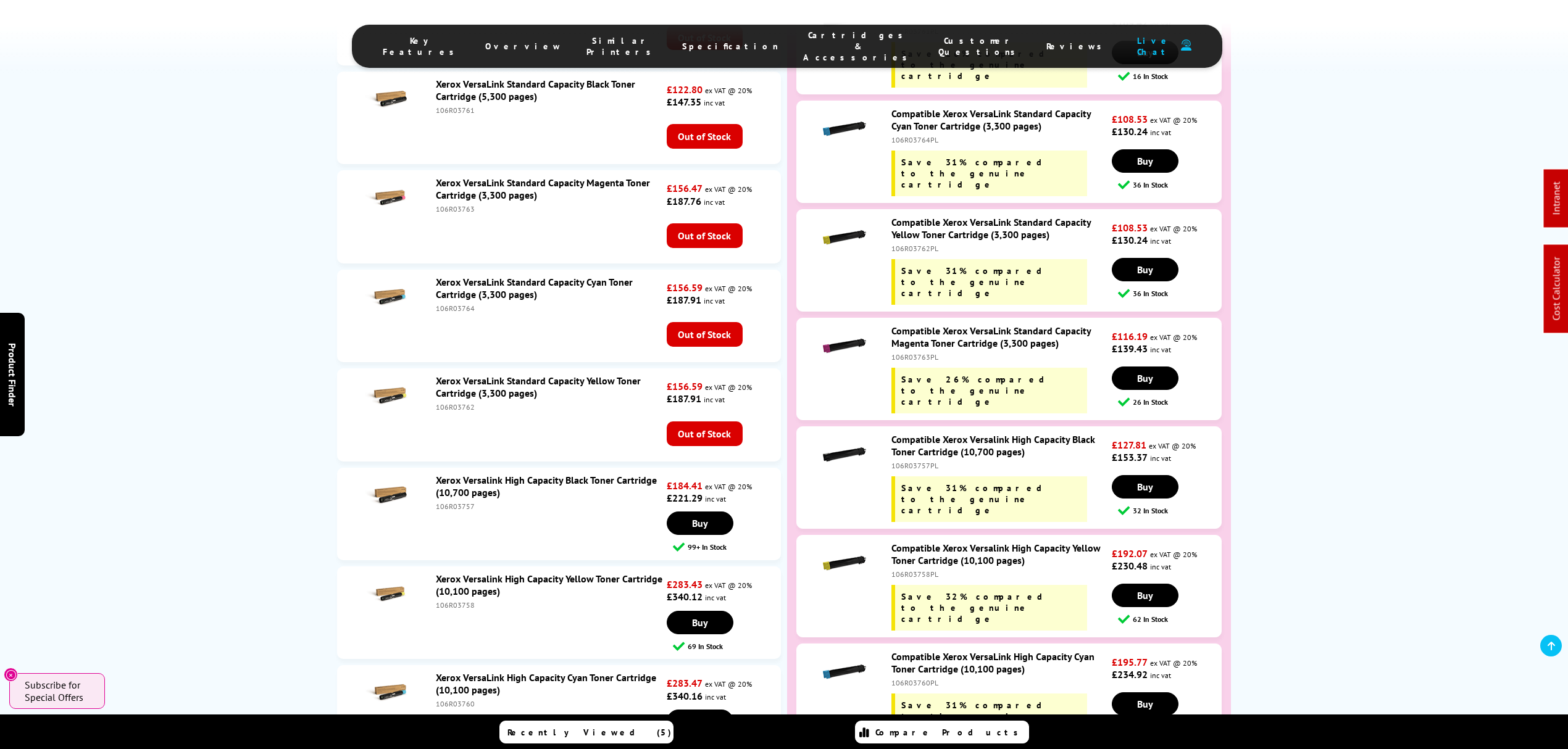
copy div "106R03760PL"
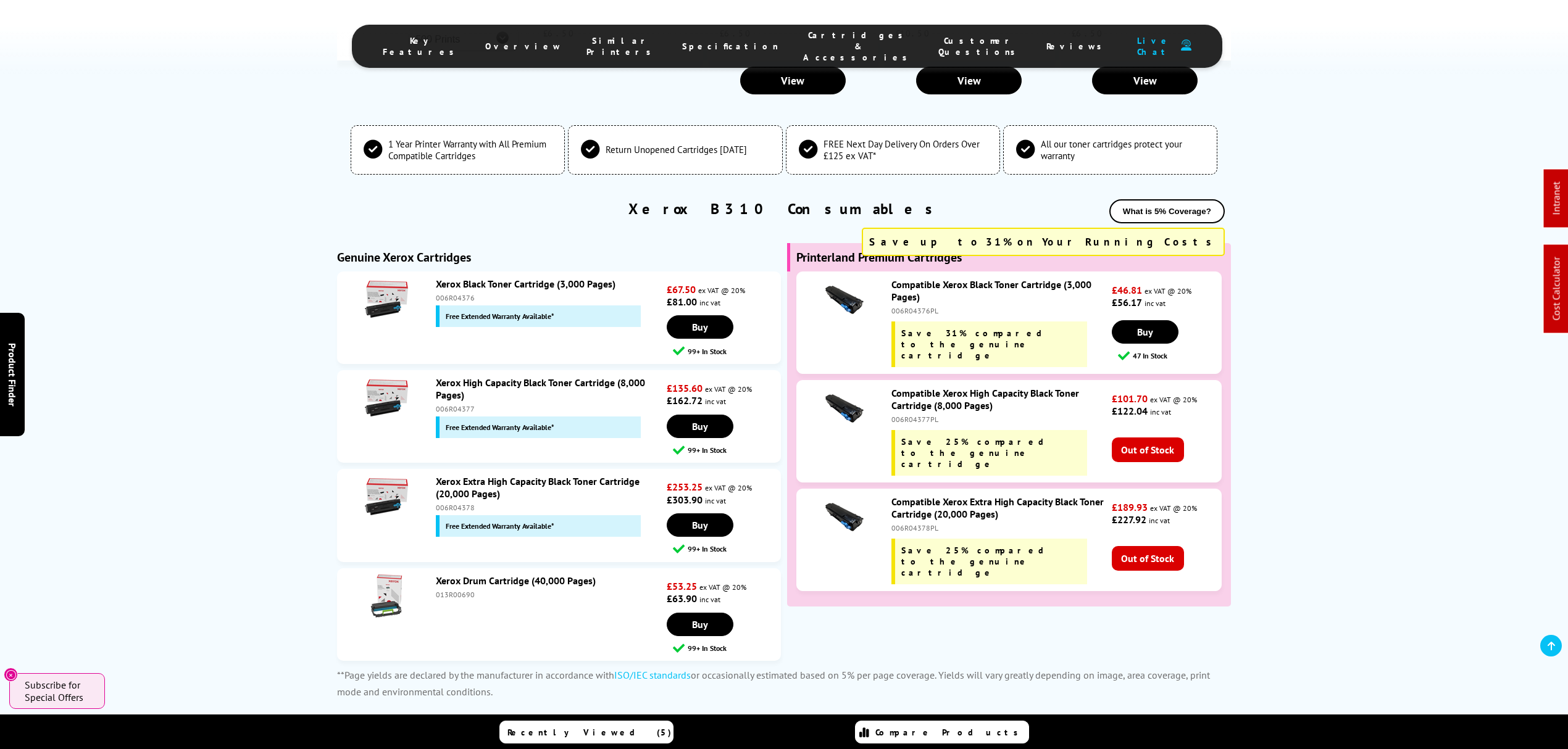
click at [462, 503] on div "006R04378" at bounding box center [550, 507] width 228 height 9
copy div "006R04378"
